Goal: Task Accomplishment & Management: Use online tool/utility

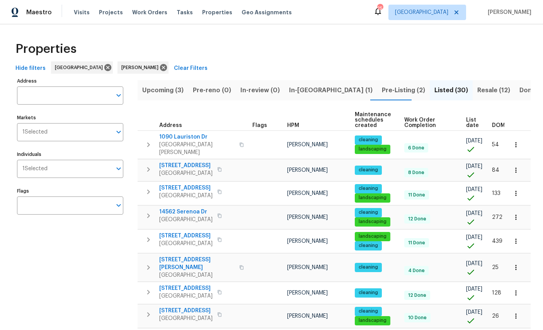
click at [162, 89] on span "Upcoming (3)" at bounding box center [162, 90] width 41 height 11
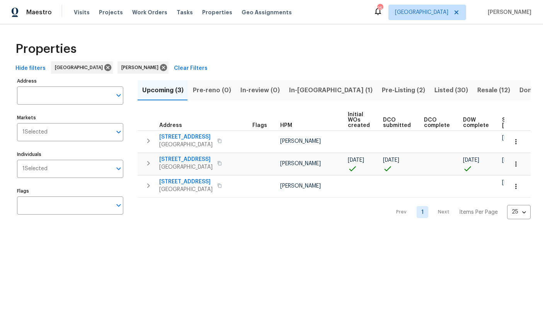
click at [185, 163] on span "[GEOGRAPHIC_DATA]" at bounding box center [185, 167] width 53 height 8
click at [172, 2] on div "Maestro Visits Projects Work Orders Tasks Properties Geo Assignments 25 Jackson…" at bounding box center [271, 12] width 543 height 24
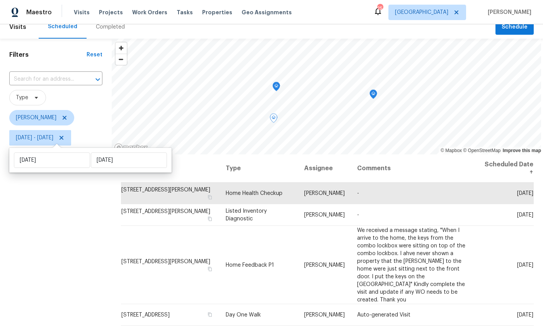
scroll to position [8, 0]
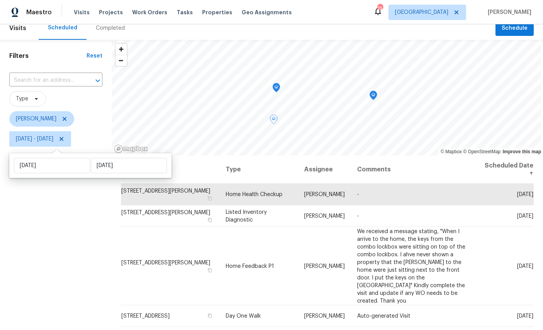
click at [279, 83] on icon "Map marker" at bounding box center [276, 88] width 8 height 10
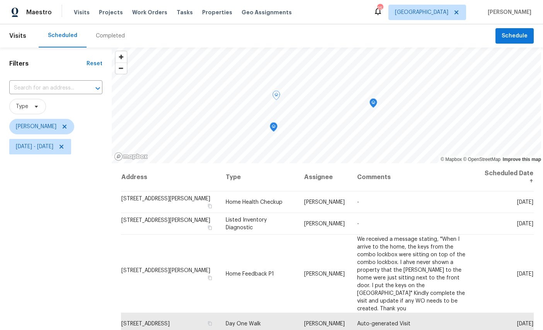
scroll to position [0, 0]
click at [277, 124] on icon "Map marker" at bounding box center [274, 127] width 8 height 10
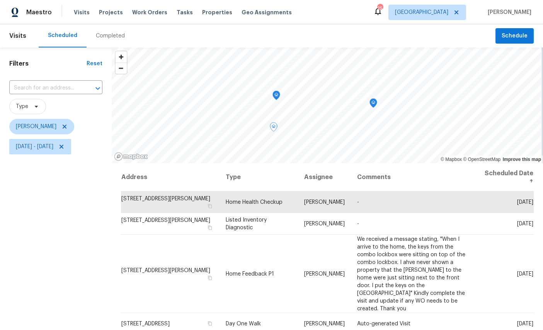
click at [373, 103] on icon "Map marker" at bounding box center [373, 103] width 1 height 1
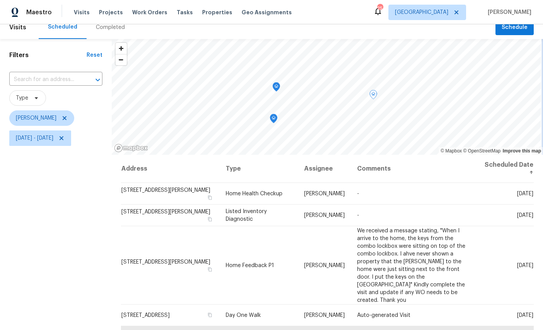
scroll to position [9, 0]
click at [275, 117] on icon "Map marker" at bounding box center [274, 117] width 4 height 2
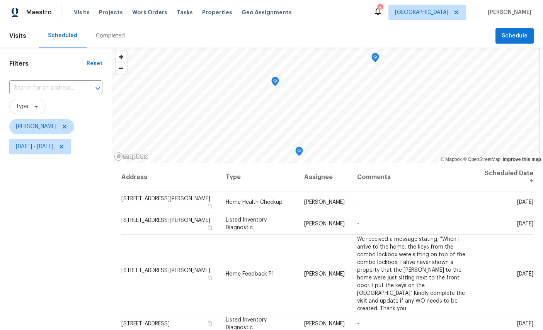
click at [276, 78] on icon "Map marker" at bounding box center [275, 81] width 7 height 9
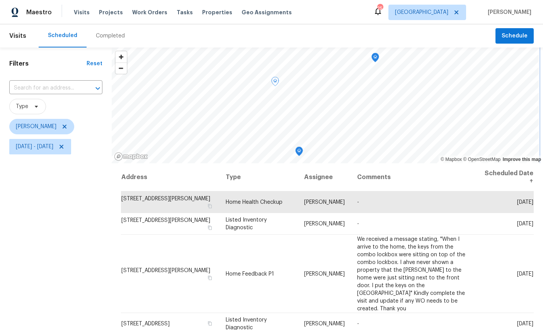
click at [297, 147] on icon "Map marker" at bounding box center [299, 152] width 8 height 10
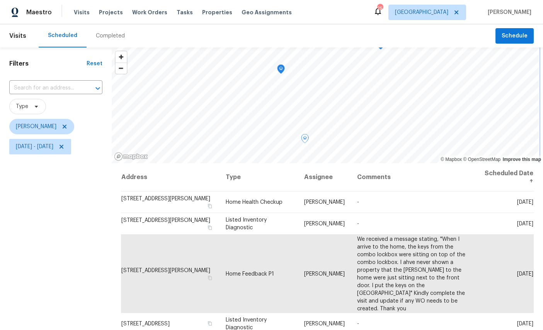
click at [283, 66] on icon "Map marker" at bounding box center [280, 69] width 7 height 9
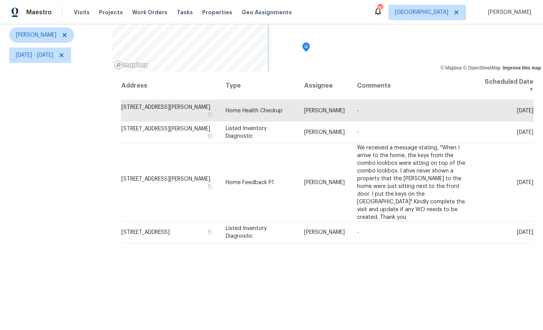
scroll to position [91, 0]
click at [38, 135] on div "Filters Reset ​ Type William Sparks Mon, Sep 01 - Tue, Sep 02" at bounding box center [56, 146] width 112 height 380
click at [39, 127] on div "Filters Reset ​ Type William Sparks Mon, Sep 01 - Tue, Sep 02" at bounding box center [56, 146] width 112 height 380
click at [38, 127] on div "Filters Reset ​ Type William Sparks Mon, Sep 01 - Tue, Sep 02" at bounding box center [56, 146] width 112 height 380
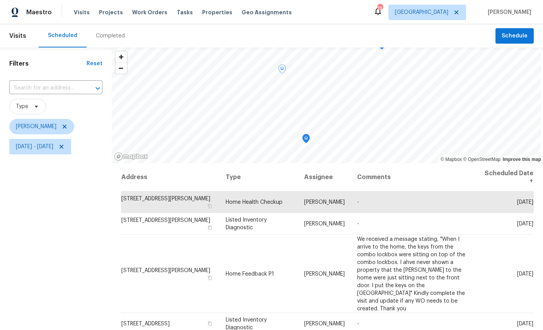
scroll to position [0, 0]
click at [310, 135] on icon "Map marker" at bounding box center [306, 139] width 8 height 10
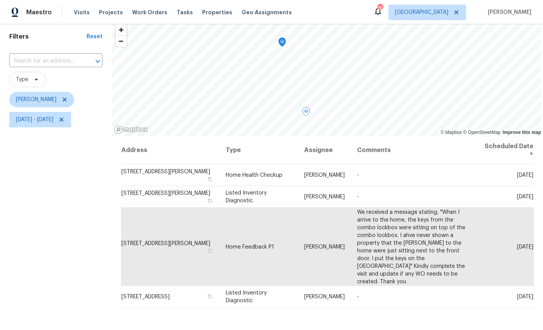
scroll to position [27, 0]
click at [284, 38] on icon "Map marker" at bounding box center [281, 42] width 7 height 9
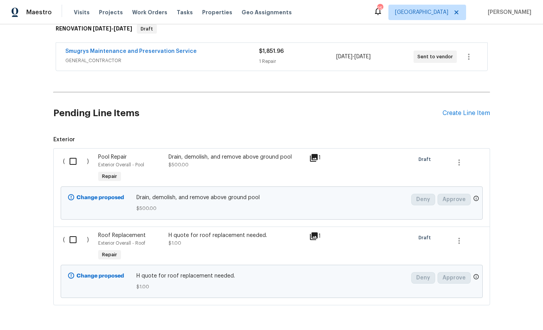
scroll to position [129, 0]
click at [74, 164] on input "checkbox" at bounding box center [76, 162] width 22 height 16
checkbox input "true"
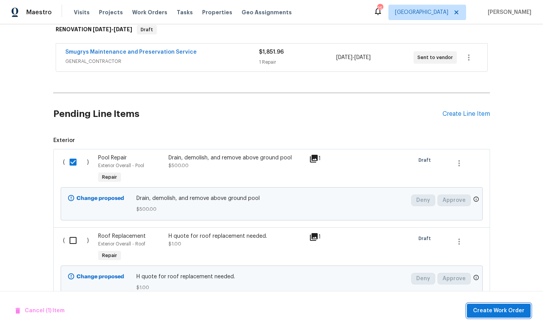
click at [499, 306] on span "Create Work Order" at bounding box center [498, 311] width 51 height 10
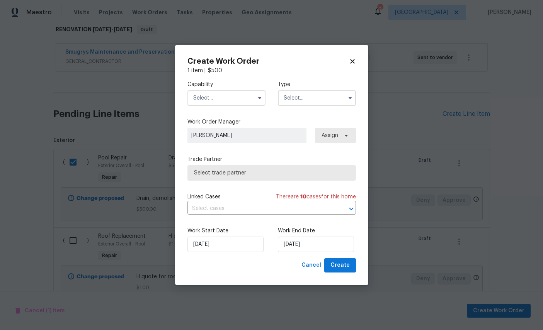
click at [229, 100] on input "text" at bounding box center [226, 97] width 78 height 15
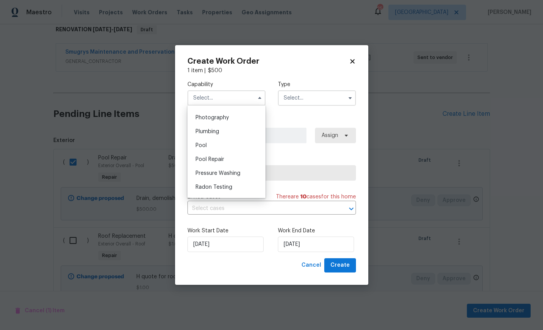
scroll to position [711, 0]
click at [230, 114] on div "Pool" at bounding box center [226, 107] width 74 height 14
type input "Pool"
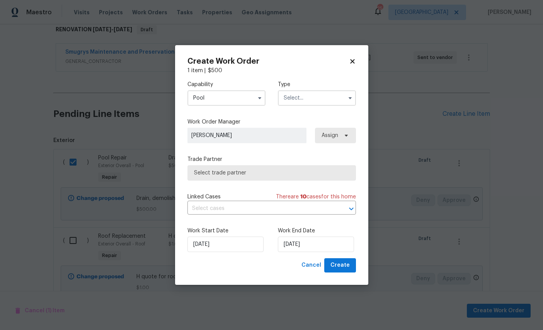
click at [317, 96] on input "text" at bounding box center [317, 97] width 78 height 15
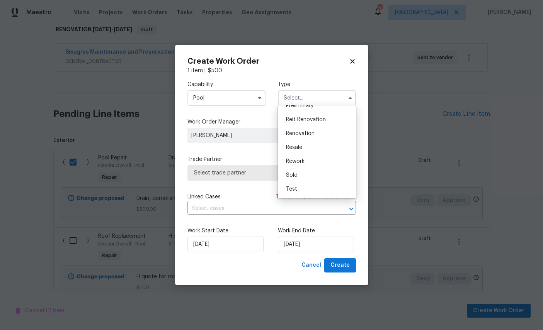
scroll to position [183, 0]
click at [311, 131] on span "Renovation" at bounding box center [300, 133] width 29 height 5
type input "Renovation"
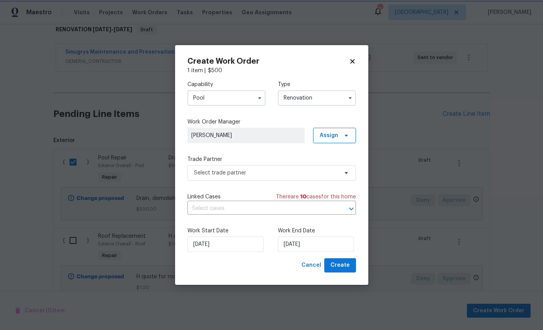
scroll to position [0, 0]
click at [277, 173] on span "Select trade partner" at bounding box center [266, 173] width 144 height 8
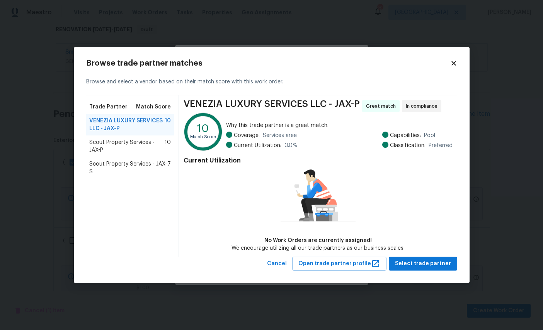
click at [140, 146] on span "Scout Property Services - JAX-P" at bounding box center [127, 146] width 76 height 15
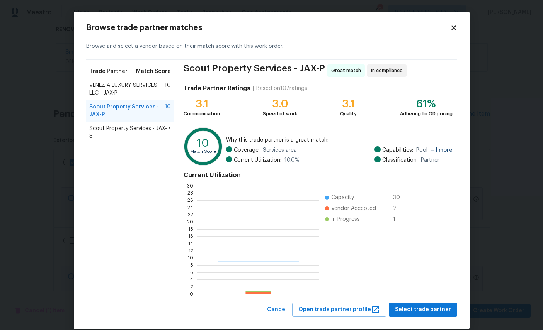
scroll to position [108, 121]
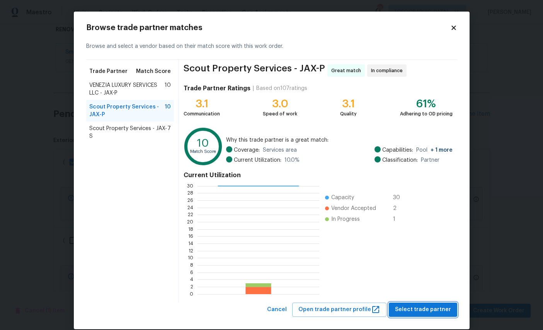
click at [429, 309] on span "Select trade partner" at bounding box center [423, 310] width 56 height 10
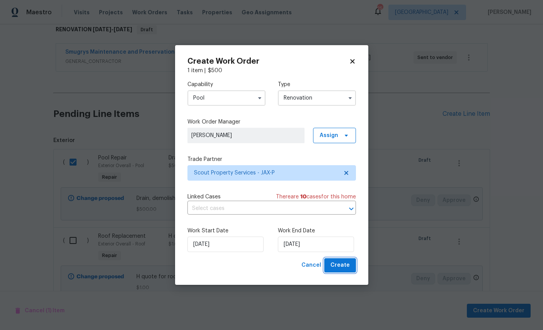
click at [341, 264] on span "Create" at bounding box center [339, 266] width 19 height 10
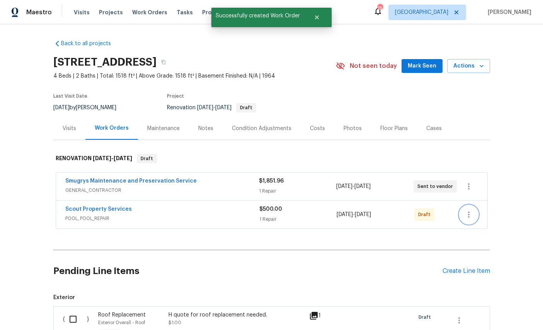
click at [467, 217] on icon "button" at bounding box center [468, 214] width 9 height 9
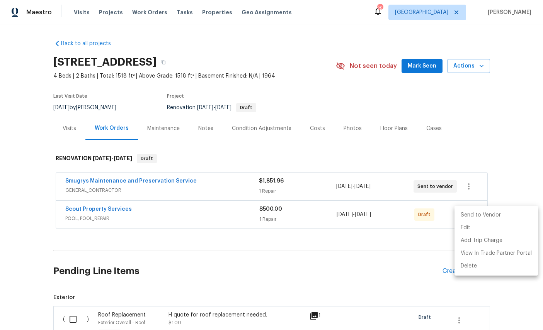
click at [485, 214] on li "Send to Vendor" at bounding box center [495, 215] width 83 height 13
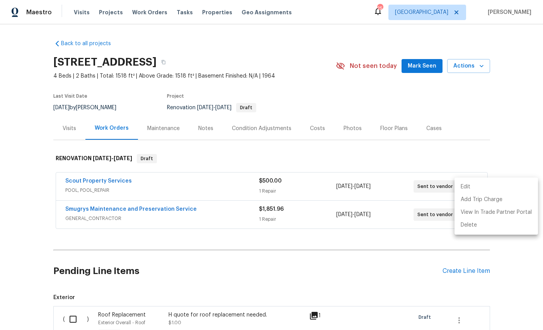
click at [98, 187] on div at bounding box center [271, 165] width 543 height 330
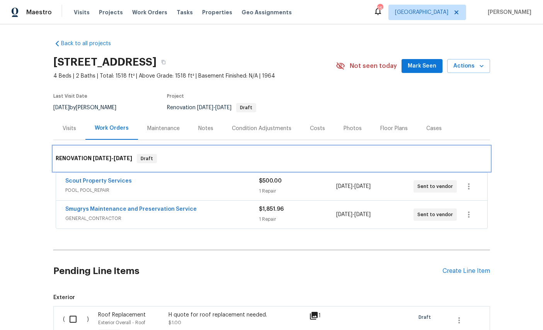
click at [113, 171] on div "RENOVATION 9/3/25 - 9/10/25 Draft" at bounding box center [271, 158] width 436 height 25
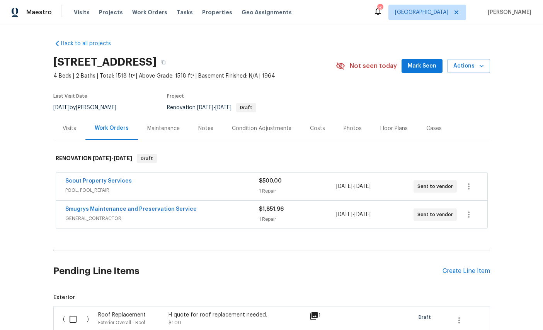
click at [121, 184] on link "Scout Property Services" at bounding box center [98, 180] width 66 height 5
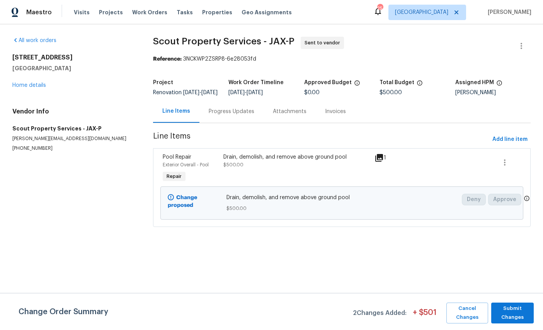
click at [227, 123] on div "Progress Updates" at bounding box center [231, 111] width 64 height 23
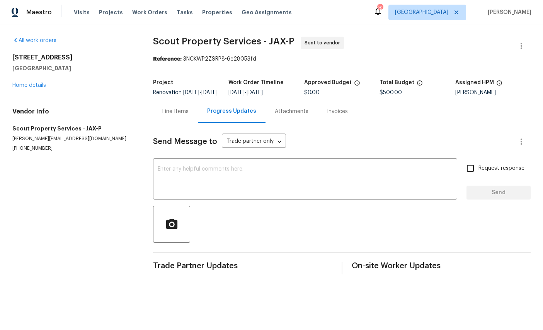
click at [226, 187] on textarea at bounding box center [305, 179] width 295 height 27
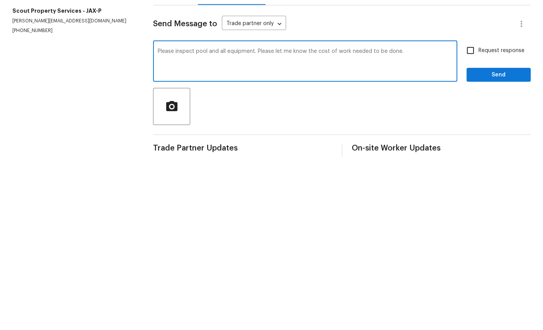
type textarea "Please inspect pool and all equipment. Please let me know the cost of work need…"
click at [470, 160] on input "Request response" at bounding box center [470, 168] width 16 height 16
checkbox input "true"
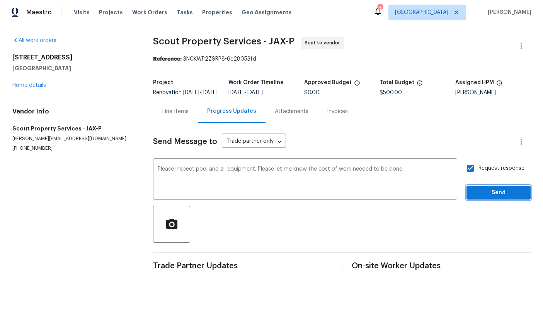
click at [489, 197] on span "Send" at bounding box center [498, 193] width 52 height 10
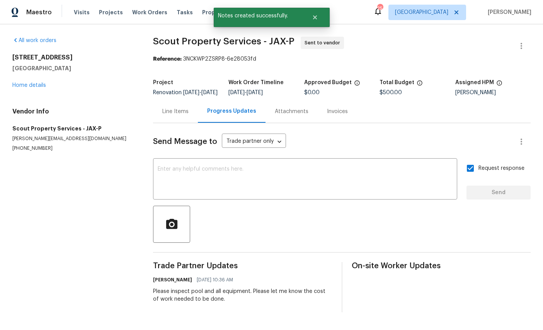
click at [32, 88] on link "Home details" at bounding box center [29, 85] width 34 height 5
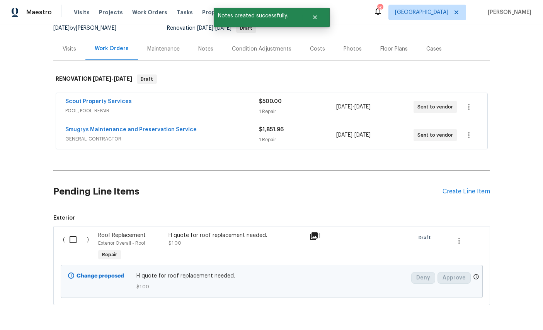
scroll to position [78, 0]
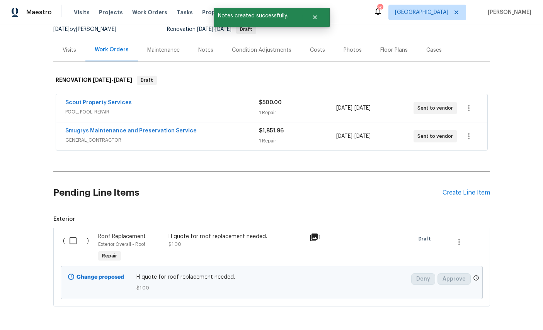
click at [75, 238] on input "checkbox" at bounding box center [76, 241] width 22 height 16
checkbox input "true"
click at [498, 312] on span "Create Work Order" at bounding box center [498, 311] width 51 height 10
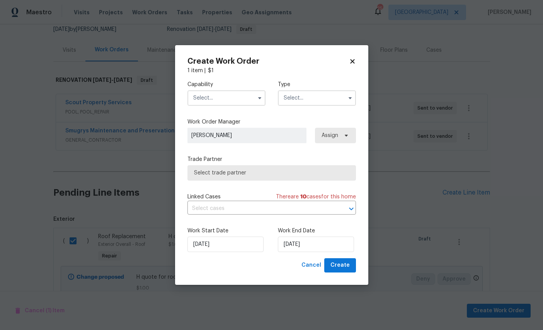
click at [214, 96] on input "text" at bounding box center [226, 97] width 78 height 15
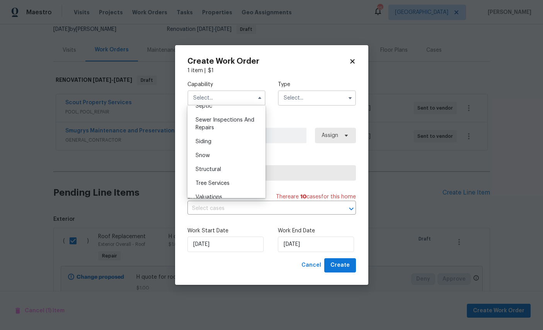
scroll to position [808, 0]
click at [231, 101] on div "Roof" at bounding box center [226, 94] width 74 height 14
type input "Roof"
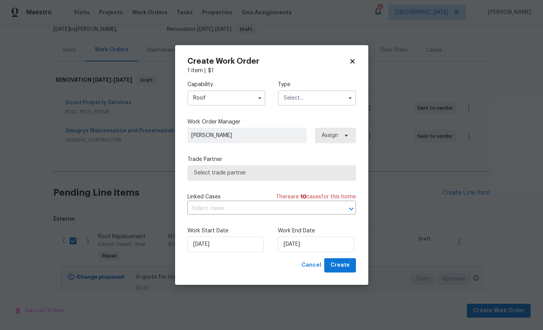
click at [324, 93] on input "text" at bounding box center [317, 97] width 78 height 15
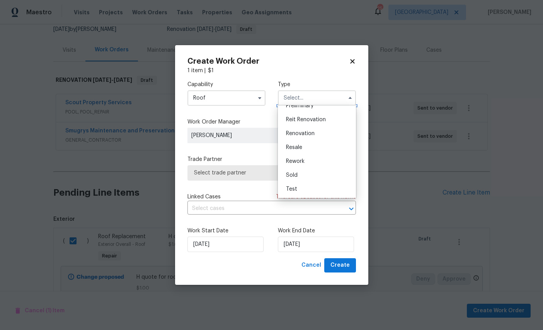
scroll to position [183, 0]
click at [305, 134] on span "Renovation" at bounding box center [300, 133] width 29 height 5
type input "Renovation"
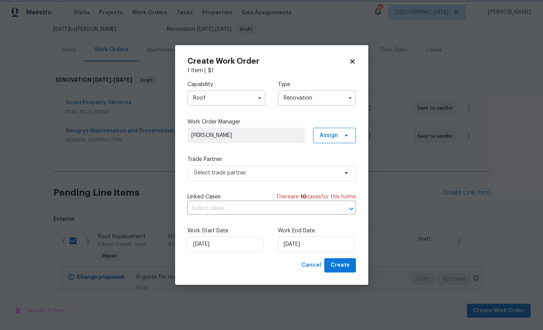
scroll to position [0, 0]
click at [272, 171] on span "Select trade partner" at bounding box center [266, 173] width 144 height 8
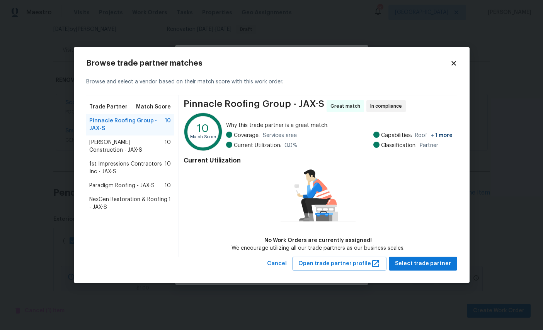
click at [133, 185] on span "Paradigm Roofing - JAX-S" at bounding box center [121, 186] width 65 height 8
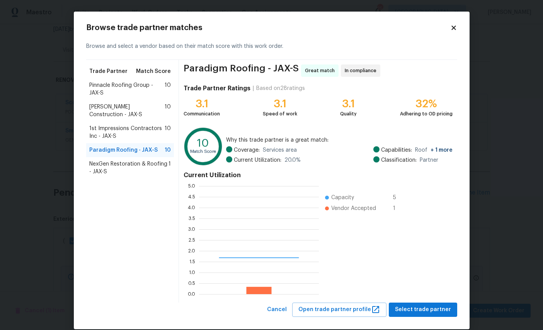
scroll to position [108, 120]
click at [426, 308] on span "Select trade partner" at bounding box center [423, 310] width 56 height 10
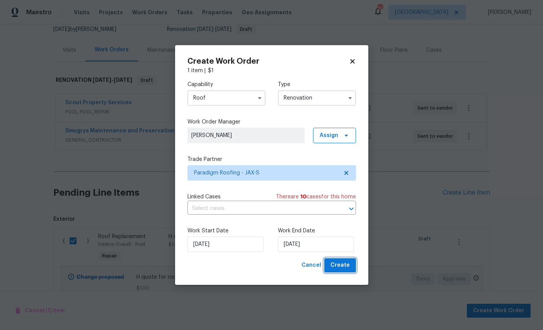
click at [344, 266] on span "Create" at bounding box center [339, 266] width 19 height 10
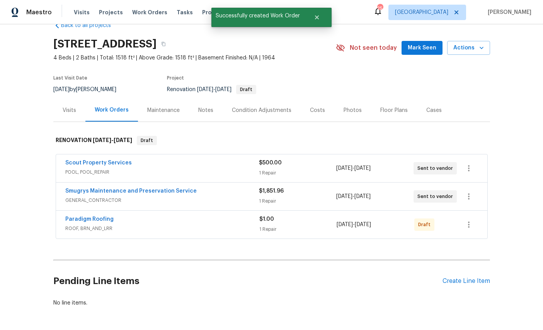
click at [517, 209] on div "Back to all projects 3319 Victoria Ct E, Jacksonville, FL 32216 4 Beds | 2 Bath…" at bounding box center [271, 177] width 543 height 306
click at [467, 232] on button "button" at bounding box center [468, 225] width 19 height 19
click at [481, 227] on li "Send to Vendor" at bounding box center [495, 225] width 83 height 13
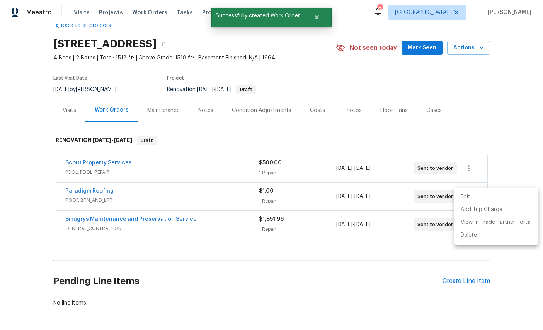
click at [519, 128] on div at bounding box center [271, 165] width 543 height 330
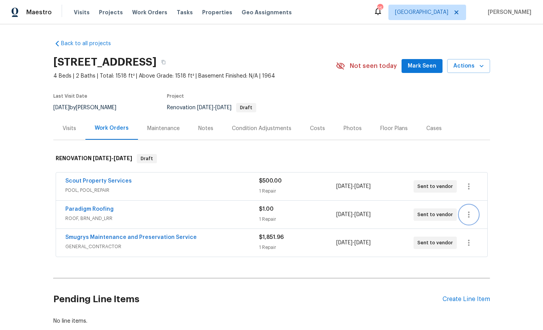
scroll to position [0, 0]
click at [431, 68] on span "Mark Seen" at bounding box center [421, 66] width 29 height 10
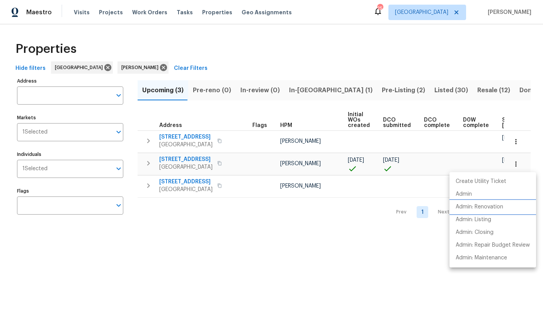
scroll to position [0, 100]
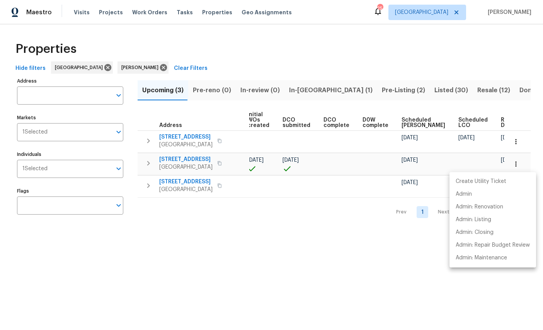
click at [387, 71] on div at bounding box center [271, 165] width 543 height 330
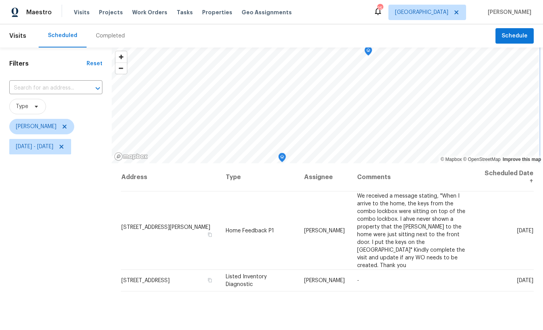
click at [285, 157] on icon "Map marker" at bounding box center [281, 157] width 7 height 9
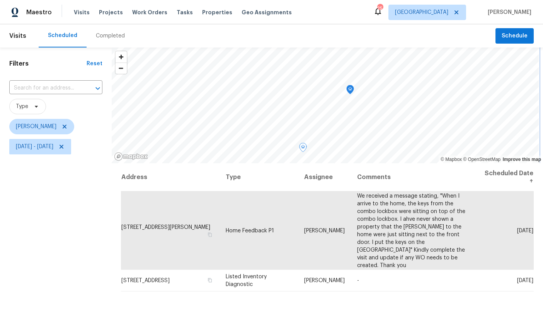
click at [302, 152] on icon "Map marker" at bounding box center [303, 148] width 8 height 10
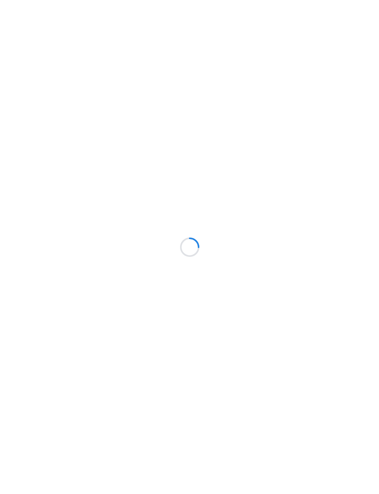
scroll to position [24, 41]
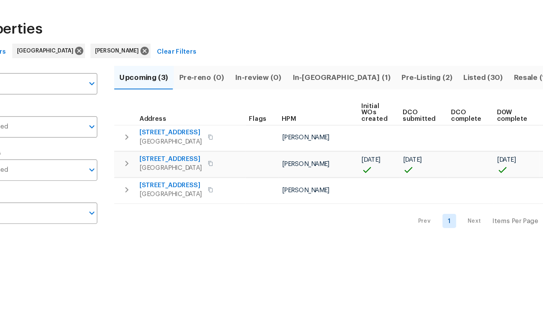
click at [378, 85] on span "Listed (30)" at bounding box center [451, 90] width 34 height 11
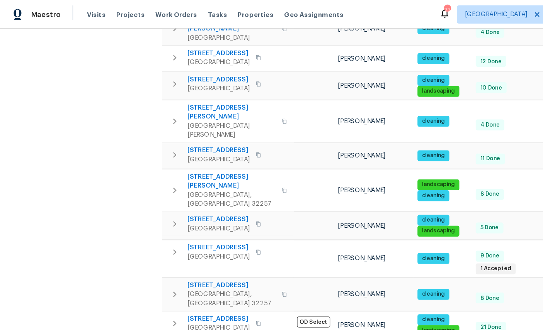
click at [209, 4] on div "Maestro Visits Projects Work Orders Tasks Properties Geo Assignments 22 Jackson…" at bounding box center [271, 12] width 543 height 24
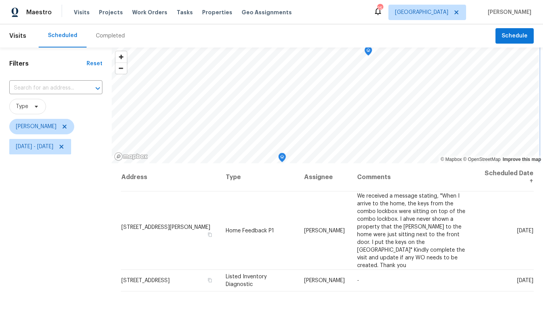
click at [370, 49] on icon "Map marker" at bounding box center [368, 51] width 7 height 9
